Goal: Communication & Community: Answer question/provide support

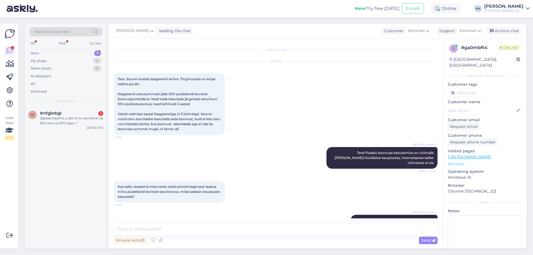
click at [72, 112] on div "#nfgbrbgl 1" at bounding box center [71, 113] width 63 height 5
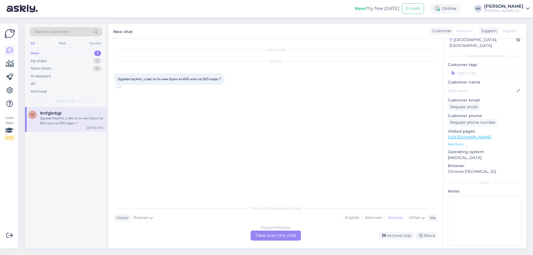
click at [277, 240] on div "Russian to Russian Take over the chat" at bounding box center [276, 236] width 50 height 10
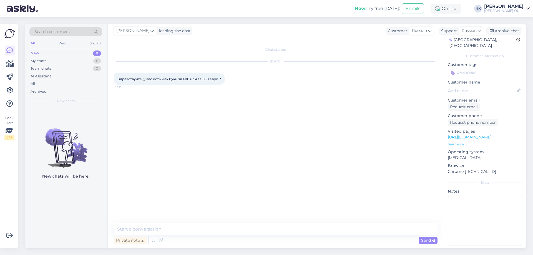
click at [497, 128] on p "Visited pages" at bounding box center [485, 131] width 74 height 6
click at [491, 135] on link "[URL][DOMAIN_NAME]" at bounding box center [470, 137] width 44 height 5
click at [228, 231] on textarea at bounding box center [276, 229] width 324 height 12
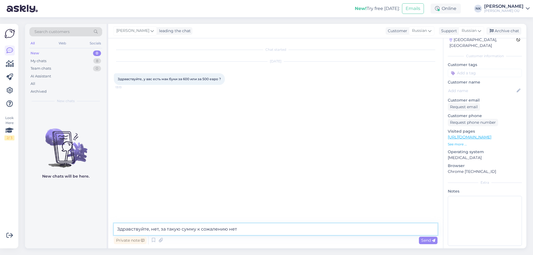
drag, startPoint x: 160, startPoint y: 229, endPoint x: 151, endPoint y: 229, distance: 9.4
click at [151, 229] on textarea "Здравствуйте, нет, за такую сумму к сожалению нет" at bounding box center [276, 229] width 324 height 12
click at [163, 228] on textarea "Здравствуйте, за такую сумму к сожалению нет" at bounding box center [276, 229] width 324 height 12
type textarea "Здравствуйте, за эту сумму к сожалению нет"
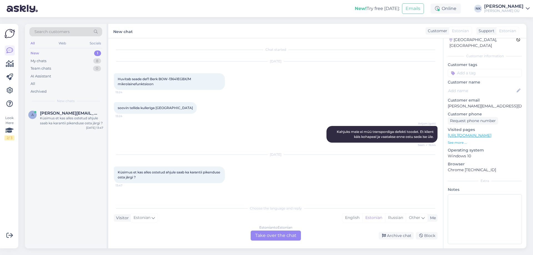
scroll to position [18, 0]
click at [269, 238] on div "Estonian to Estonian Take over the chat" at bounding box center [276, 236] width 50 height 10
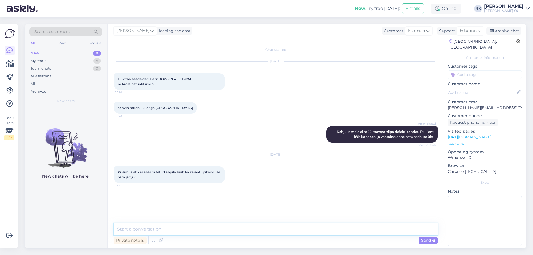
click at [244, 229] on textarea at bounding box center [276, 229] width 324 height 12
type textarea "T"
click at [472, 135] on link "[URL][DOMAIN_NAME]" at bounding box center [470, 137] width 44 height 5
click at [196, 224] on textarea "Tere! See on võimalik" at bounding box center [276, 229] width 324 height 12
drag, startPoint x: 203, startPoint y: 226, endPoint x: 160, endPoint y: 229, distance: 42.3
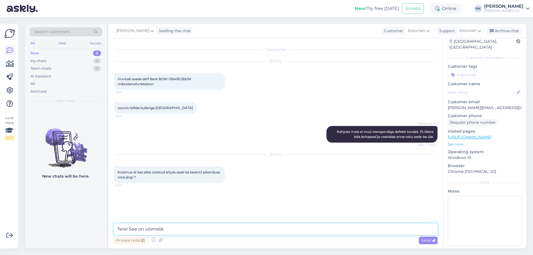
click at [157, 232] on textarea "Tere! See on võimalik" at bounding box center [276, 229] width 324 height 12
click at [175, 230] on textarea "Tere! See on võimalik" at bounding box center [276, 229] width 324 height 12
drag, startPoint x: 179, startPoint y: 230, endPoint x: 130, endPoint y: 230, distance: 49.4
click at [130, 230] on textarea "Tere! See on võimalik" at bounding box center [276, 229] width 324 height 12
type textarea "Tere! Kahjuks see pole võimalik pärast kauba kättesaamist"
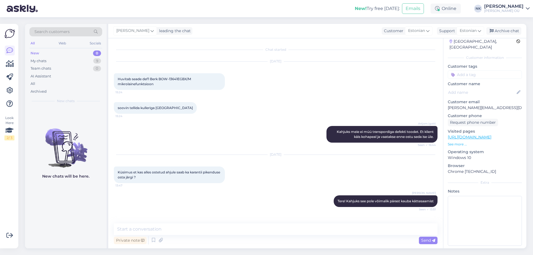
scroll to position [19, 0]
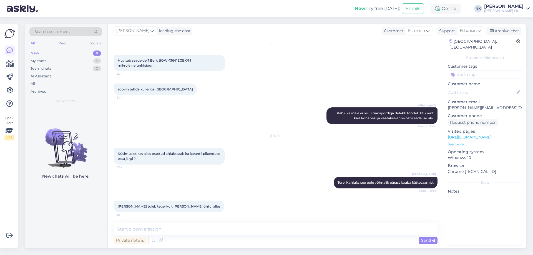
click at [204, 220] on div "Chat started [DATE] Huvitab seade def1 [PERSON_NAME] BOW-13641EGBX/M mikrolaine…" at bounding box center [275, 143] width 335 height 210
click at [205, 226] on textarea at bounding box center [276, 229] width 324 height 12
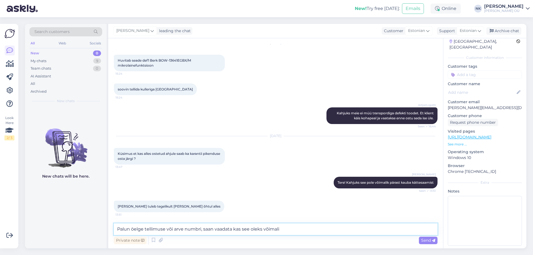
type textarea "Palun öelge tellimuse või arve numbri, saan vaadata kas see oleks võimalik"
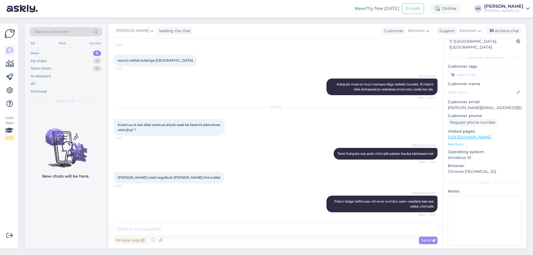
scroll to position [0, 0]
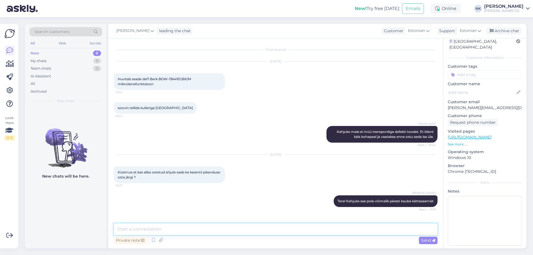
click at [180, 234] on textarea at bounding box center [276, 229] width 324 height 12
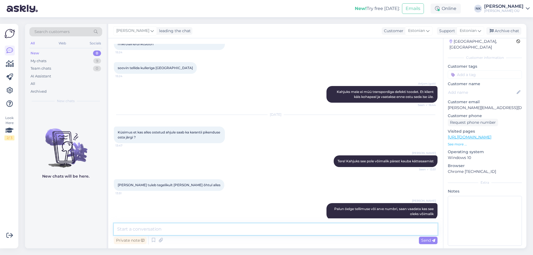
scroll to position [71, 0]
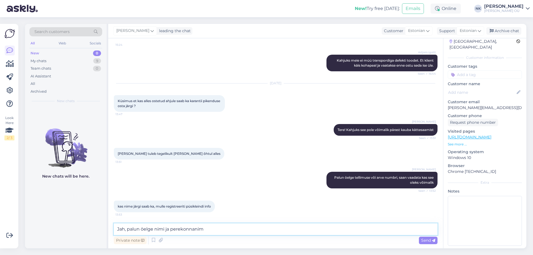
type textarea "Jah, palun öelge nimi ja perekonnanimi"
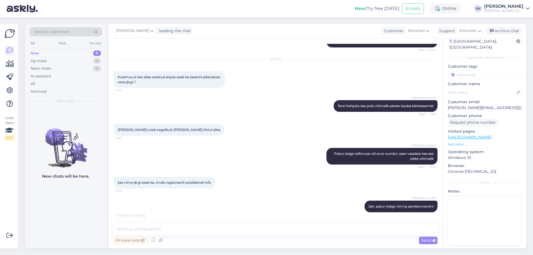
scroll to position [119, 0]
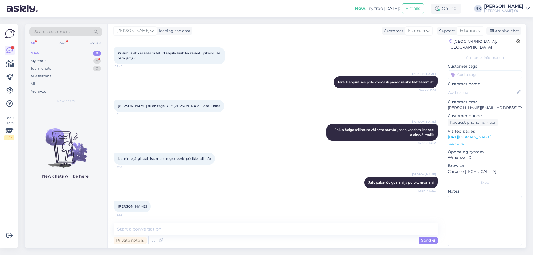
click at [134, 206] on span "[PERSON_NAME]" at bounding box center [132, 206] width 29 height 4
copy div "Obukak 13:53"
click at [172, 234] on textarea at bounding box center [276, 229] width 324 height 12
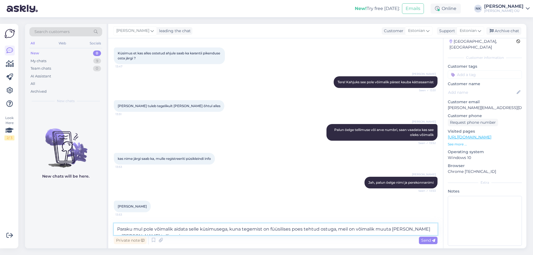
scroll to position [125, 0]
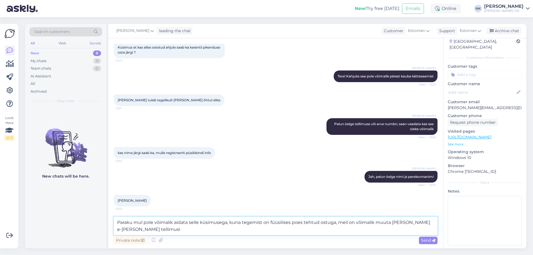
click at [154, 230] on textarea "Paraku mul pole võimalik aidata selle küsimusega, kuna tegemist on füüsilises p…" at bounding box center [276, 226] width 324 height 18
drag, startPoint x: 203, startPoint y: 230, endPoint x: 338, endPoint y: 223, distance: 135.1
click at [338, 223] on textarea "Paraku mul pole võimalik aidata selle küsimusega, kuna tegemist on füüsilises p…" at bounding box center [276, 226] width 324 height 18
click at [473, 135] on link "[URL][DOMAIN_NAME]" at bounding box center [470, 137] width 44 height 5
click at [191, 231] on textarea "Paraku mul pole võimalik aidata selle küsimusega, kuna tegemist on füüsilises p…" at bounding box center [276, 226] width 324 height 18
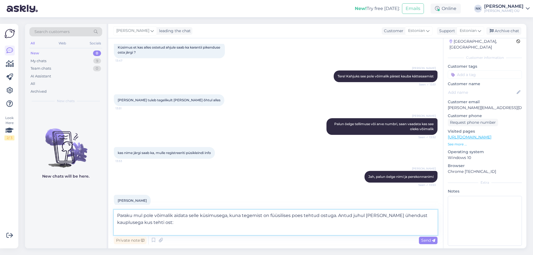
paste textarea "Sikupilli ONOFF Sikupilli keskus [GEOGRAPHIC_DATA] mnt. 87 10112 Tallinn Eesti …"
type textarea "Paraku mul pole võimalik aidata selle küsimusega, kuna tegemist on füüsilises p…"
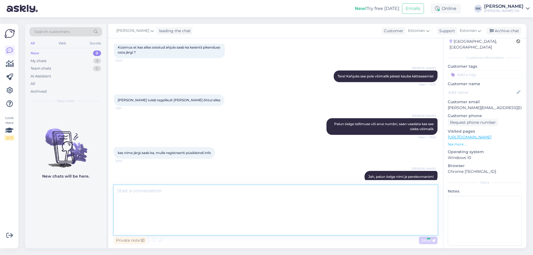
scroll to position [203, 0]
